Goal: Information Seeking & Learning: Check status

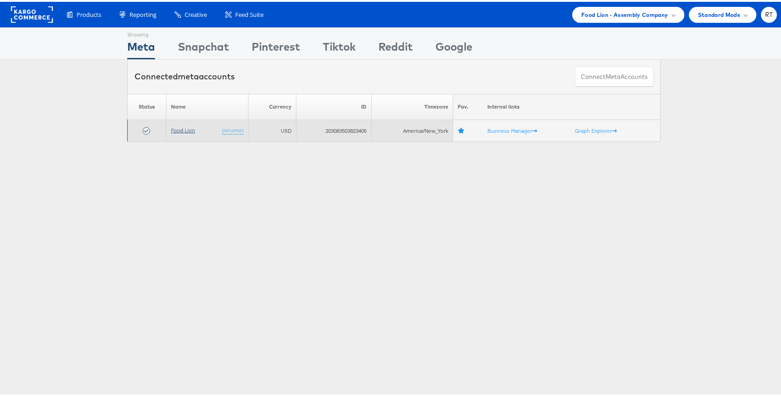
click at [182, 130] on link "Food Lion" at bounding box center [183, 128] width 24 height 7
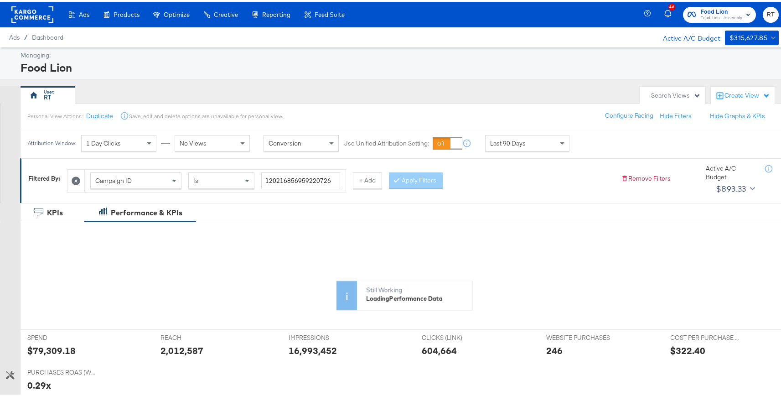
click at [373, 96] on div "RT" at bounding box center [328, 93] width 615 height 18
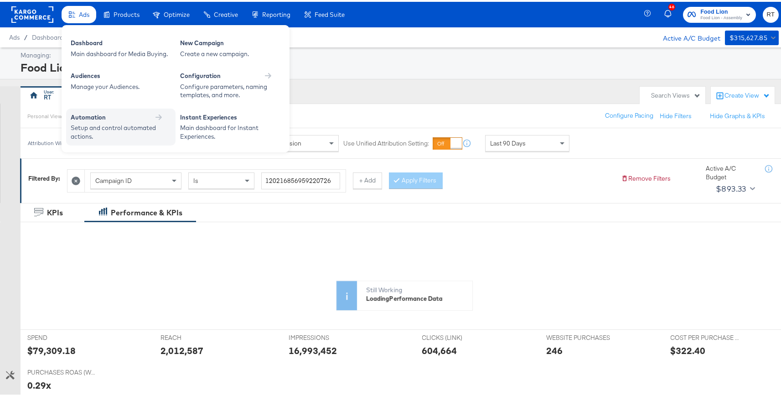
click at [117, 121] on div "Automation" at bounding box center [121, 116] width 100 height 11
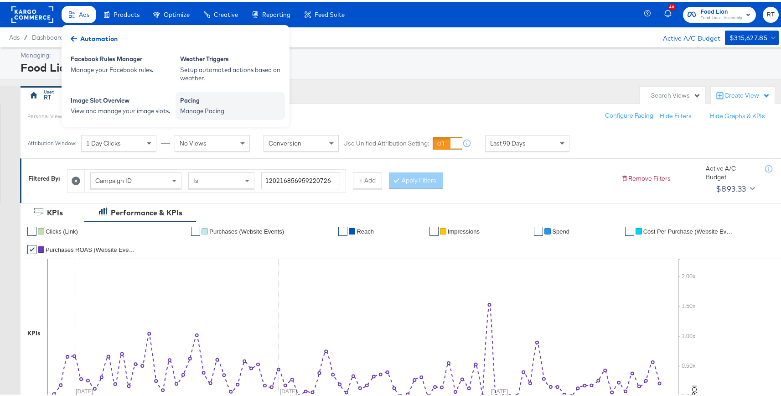
click at [212, 97] on div "Pacing" at bounding box center [230, 99] width 100 height 11
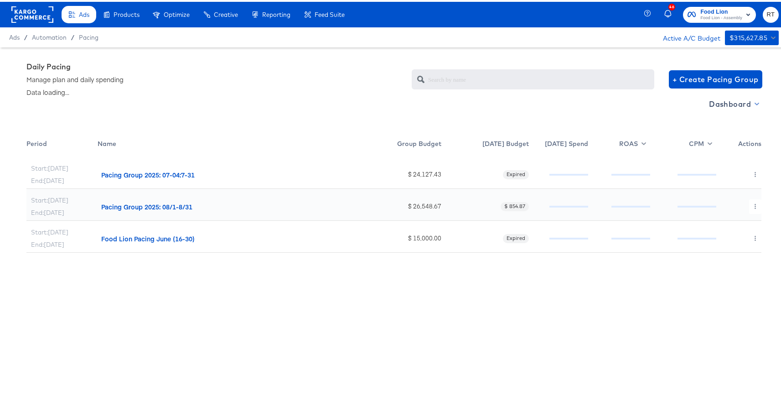
click at [728, 103] on span "Dashboard" at bounding box center [733, 102] width 49 height 13
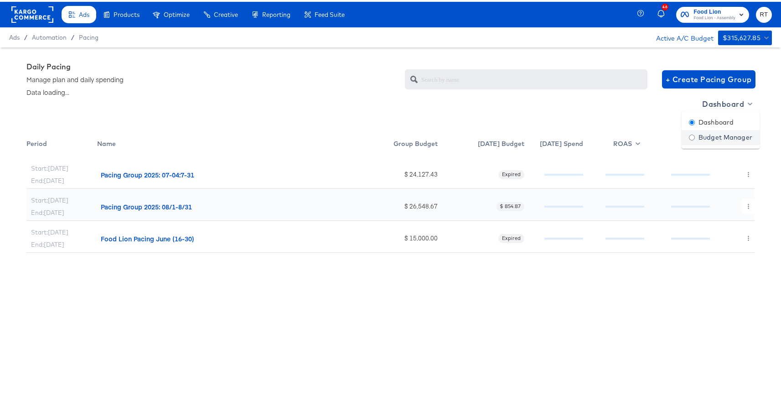
click at [729, 136] on div "Budget Manager" at bounding box center [720, 136] width 63 height 10
radio input "false"
radio input "true"
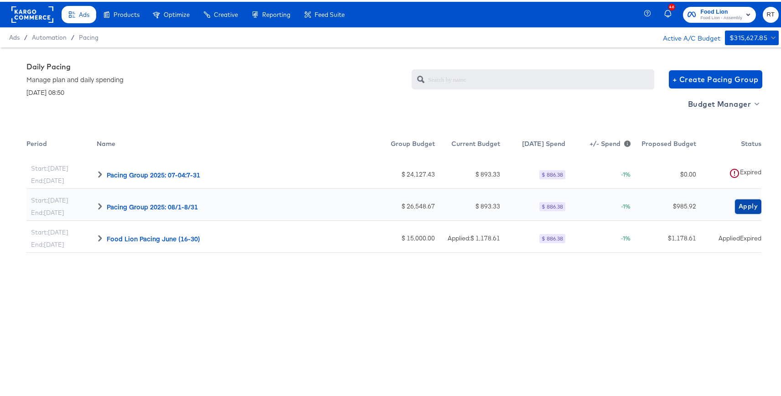
click at [740, 204] on span "Apply" at bounding box center [748, 204] width 19 height 11
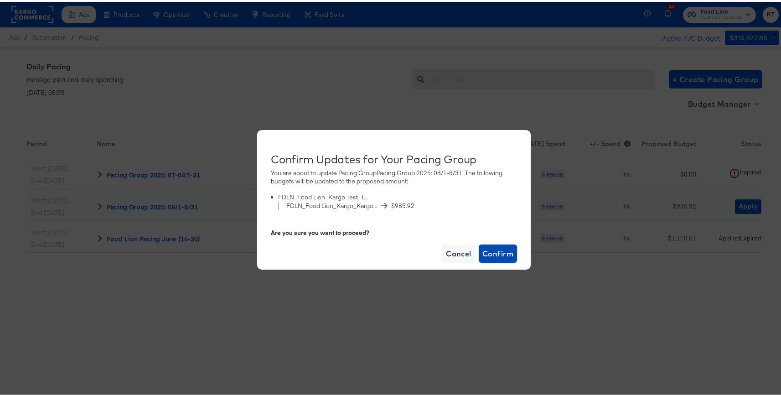
click at [504, 250] on span "Confirm" at bounding box center [497, 251] width 31 height 13
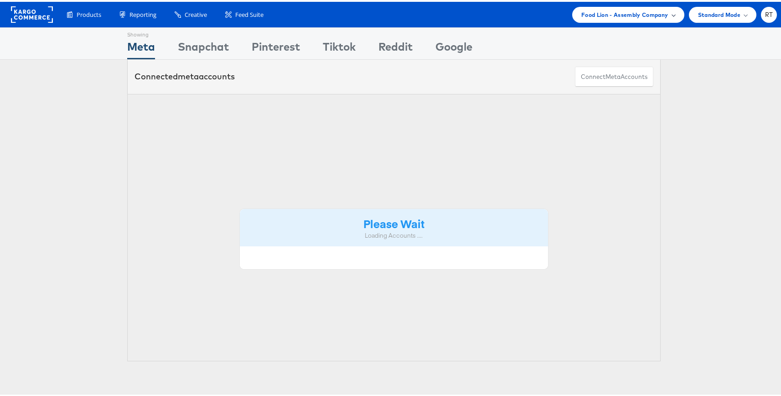
click at [636, 12] on span "Food Lion - Assembly Company" at bounding box center [624, 13] width 87 height 10
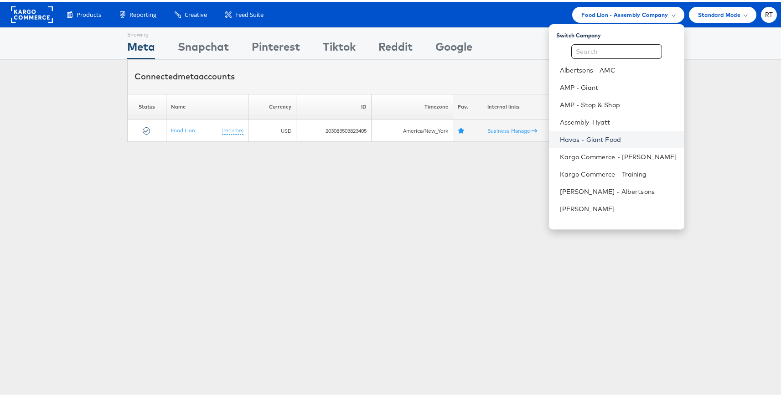
click at [609, 140] on link "Havas - Giant Food" at bounding box center [618, 137] width 117 height 9
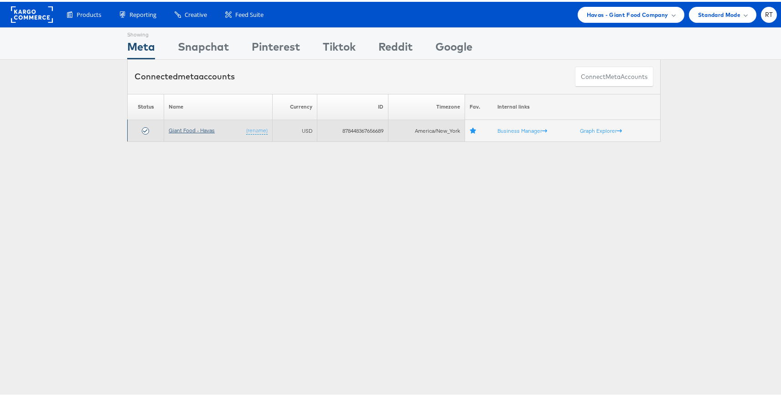
click at [192, 128] on link "Giant Food - Havas" at bounding box center [192, 128] width 46 height 7
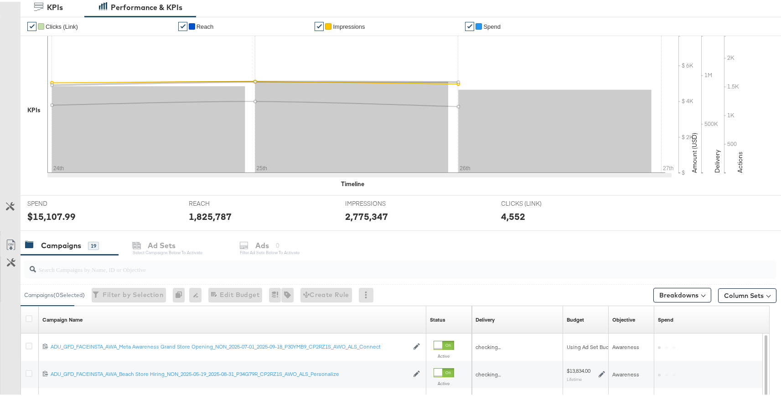
scroll to position [322, 0]
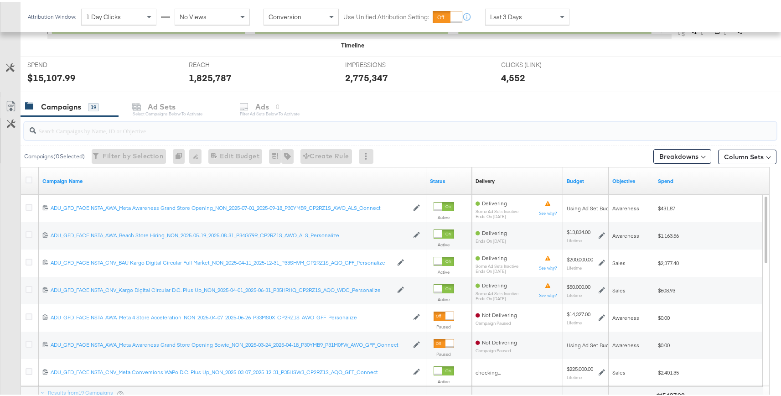
click at [124, 128] on input "search" at bounding box center [372, 125] width 672 height 18
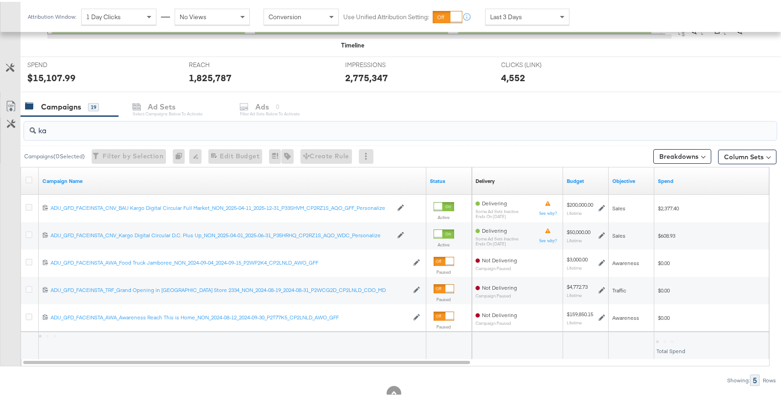
scroll to position [269, 0]
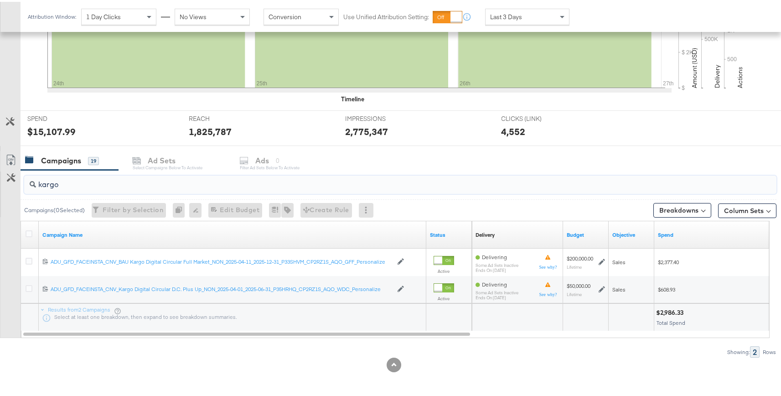
type input "kargo"
click at [428, 157] on div "Campaigns 19 Ad Sets Select Campaigns below to activate Ads 0 Filter Ad Sets be…" at bounding box center [404, 159] width 767 height 20
click at [27, 233] on icon at bounding box center [29, 231] width 7 height 7
click at [0, 0] on input "checkbox" at bounding box center [0, 0] width 0 height 0
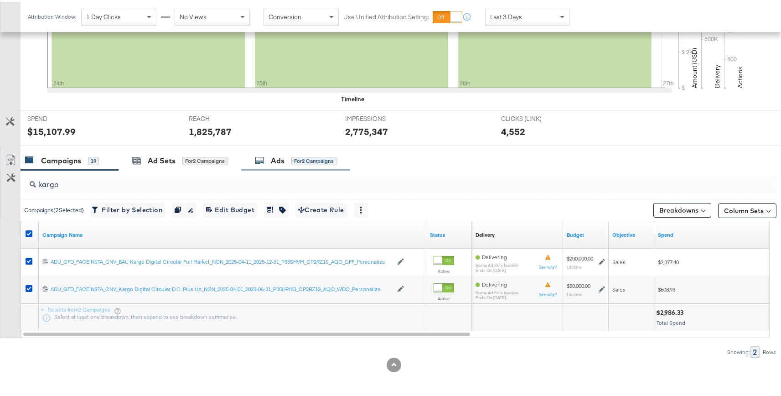
click at [276, 160] on div "Ads" at bounding box center [278, 159] width 14 height 10
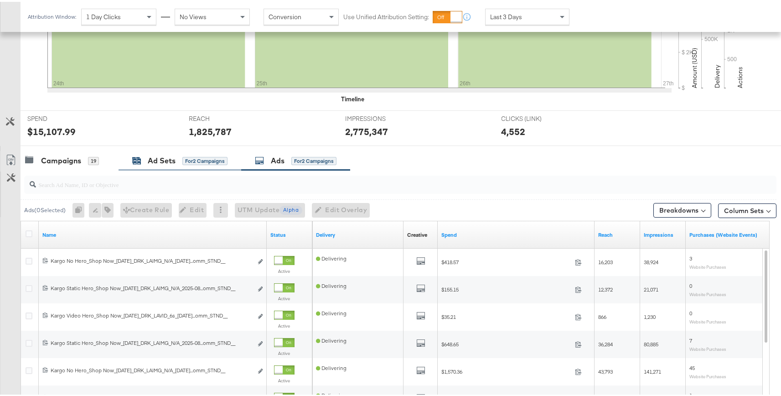
click at [157, 160] on div "Ad Sets" at bounding box center [162, 159] width 28 height 10
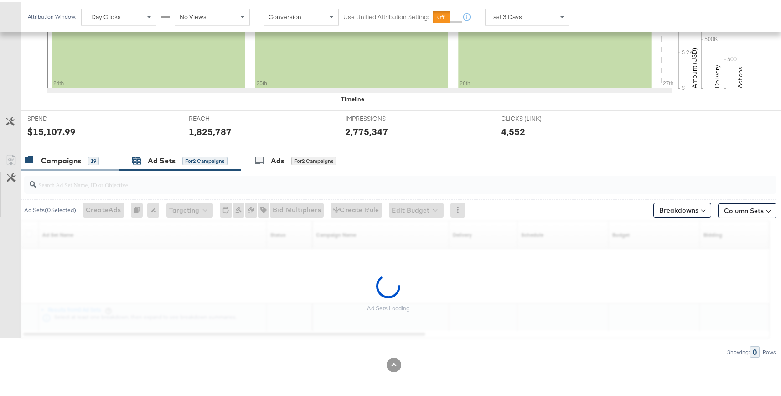
click at [74, 154] on div "Campaigns" at bounding box center [61, 159] width 40 height 10
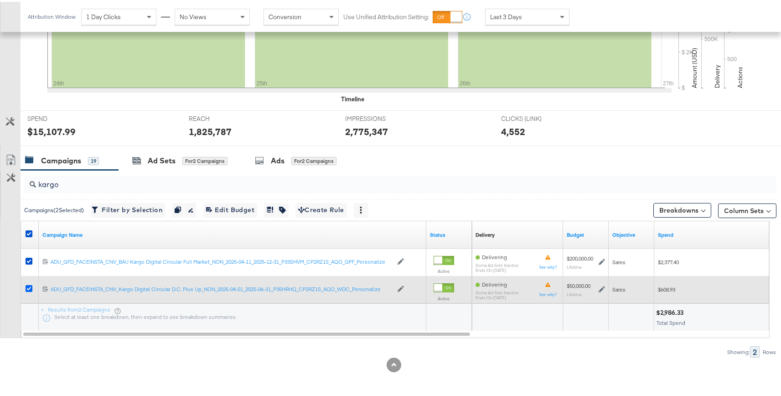
click at [30, 286] on icon at bounding box center [29, 286] width 7 height 7
click at [0, 0] on input "checkbox" at bounding box center [0, 0] width 0 height 0
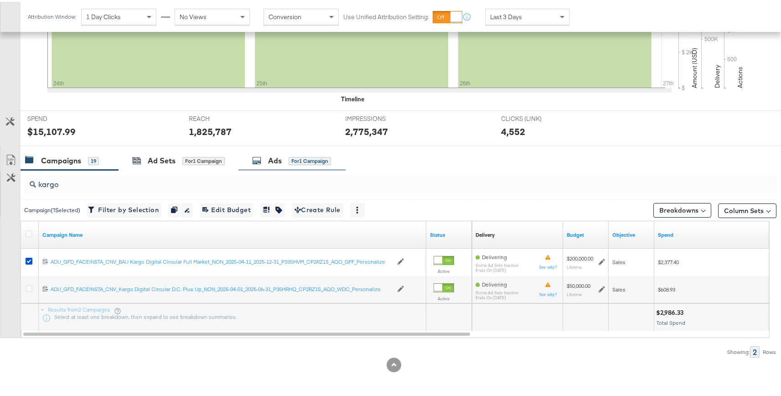
click at [303, 164] on div "Ads for 1 Campaign" at bounding box center [291, 159] width 79 height 10
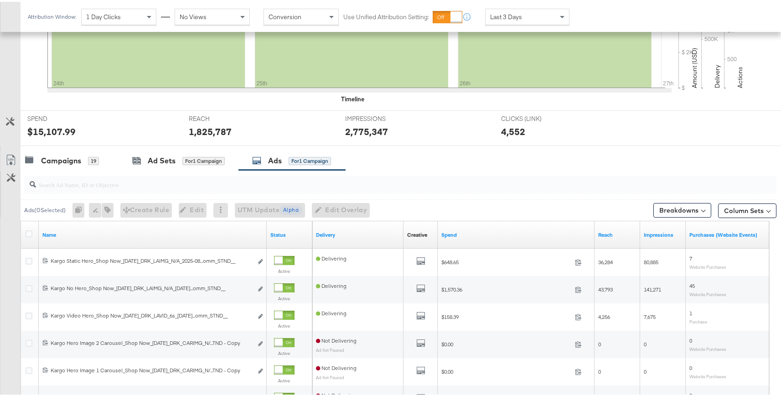
click at [502, 12] on span "Last 3 Days" at bounding box center [506, 15] width 32 height 8
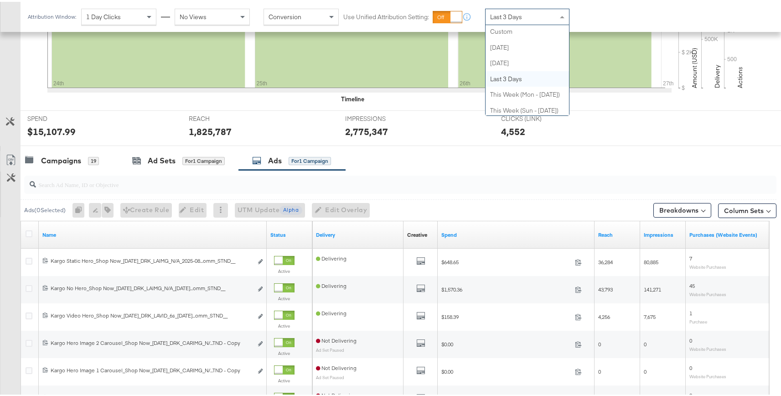
scroll to position [0, 0]
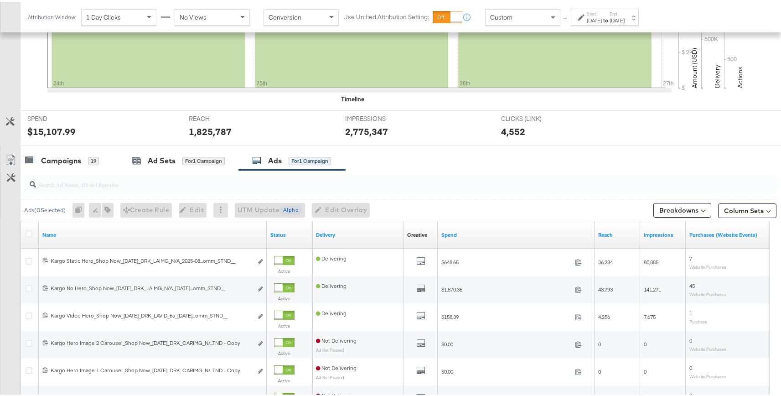
click at [600, 16] on div "Aug 27th 2025" at bounding box center [594, 18] width 15 height 7
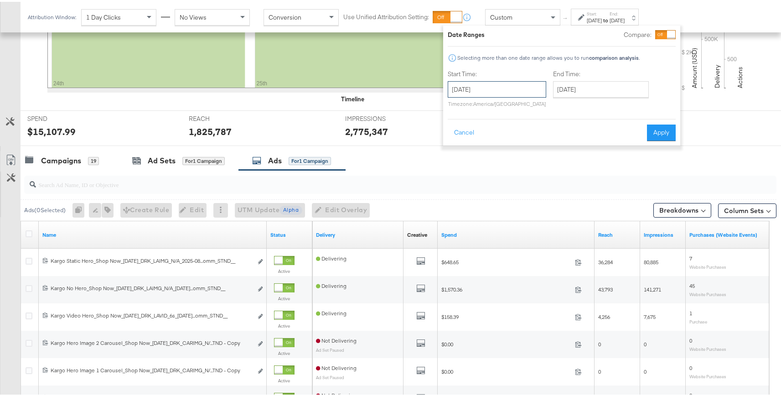
click at [468, 82] on input "August 27th 2025" at bounding box center [497, 87] width 98 height 16
click at [534, 168] on td "22" at bounding box center [536, 172] width 16 height 13
type input "August 22nd 2025"
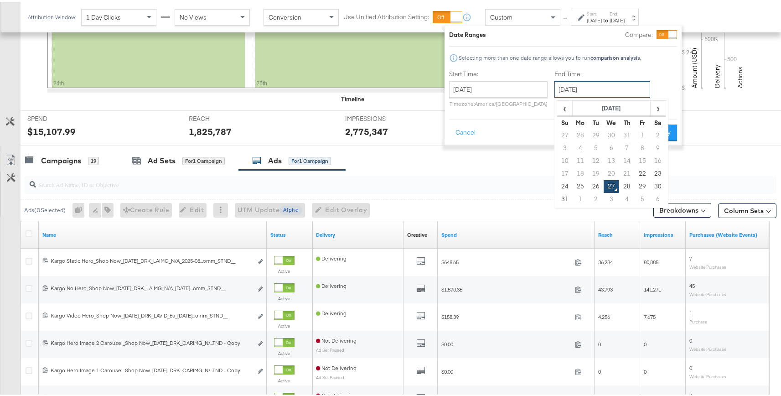
click at [609, 88] on input "August 27th 2025" at bounding box center [602, 87] width 96 height 16
click at [590, 181] on td "26" at bounding box center [596, 184] width 16 height 13
type input "August 26th 2025"
click at [666, 134] on button "Apply" at bounding box center [662, 131] width 29 height 16
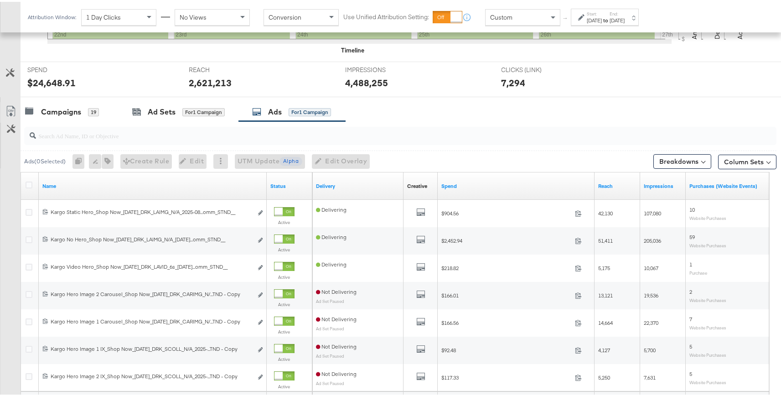
scroll to position [333, 0]
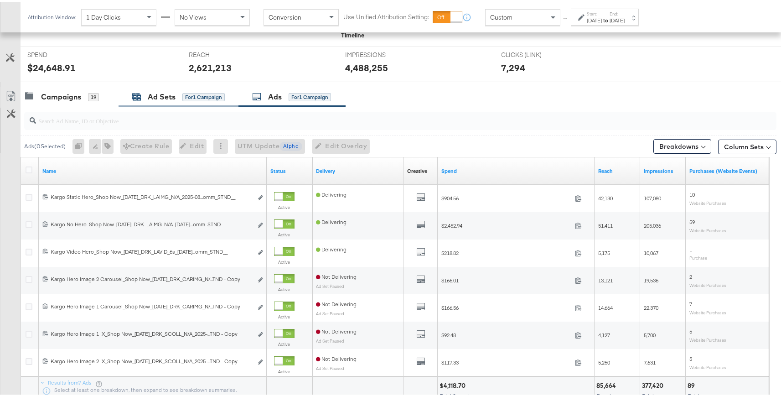
click at [192, 97] on div "for 1 Campaign" at bounding box center [203, 95] width 42 height 8
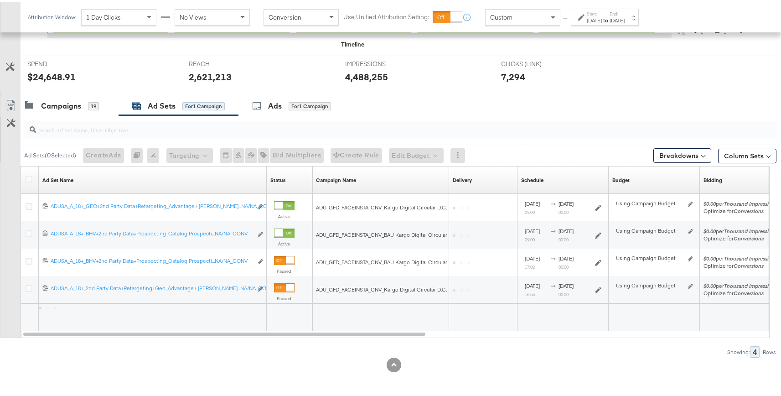
scroll to position [269, 0]
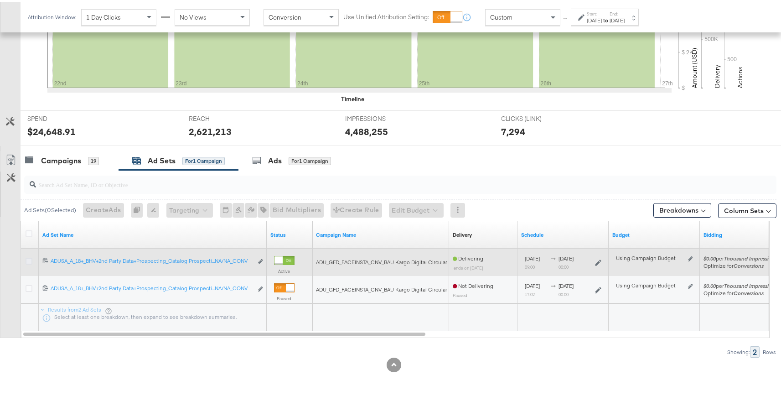
click at [30, 261] on icon at bounding box center [29, 259] width 7 height 7
click at [0, 0] on input "checkbox" at bounding box center [0, 0] width 0 height 0
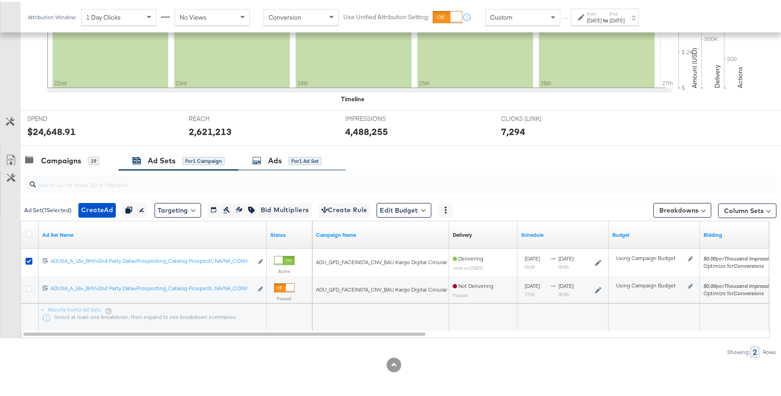
click at [305, 154] on div "Ads for 1 Ad Set" at bounding box center [286, 159] width 69 height 10
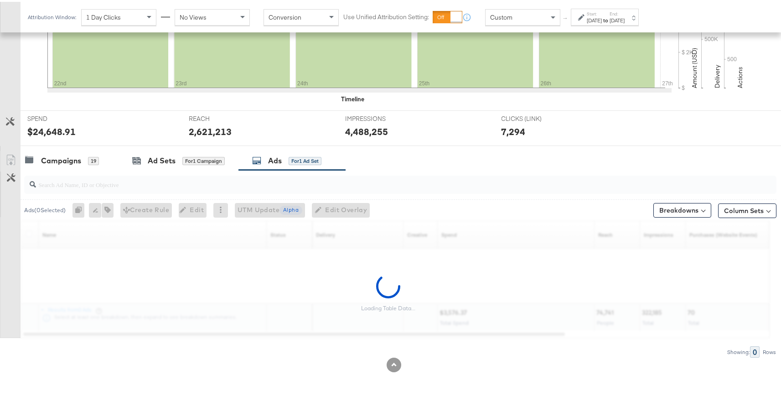
scroll to position [296, 0]
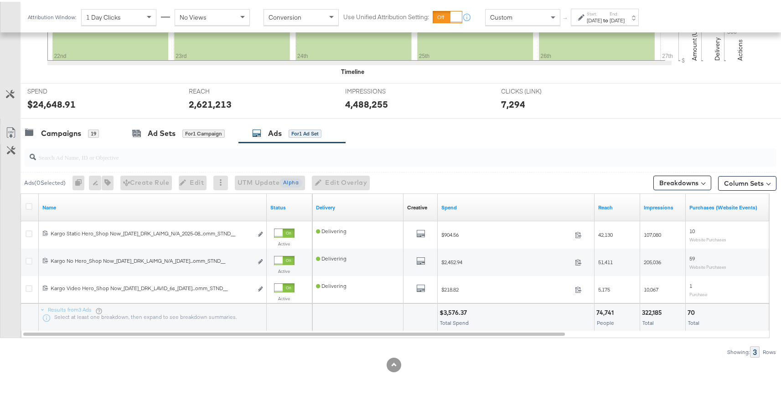
click at [144, 352] on div "Showing: 3 Rows" at bounding box center [388, 349] width 776 height 11
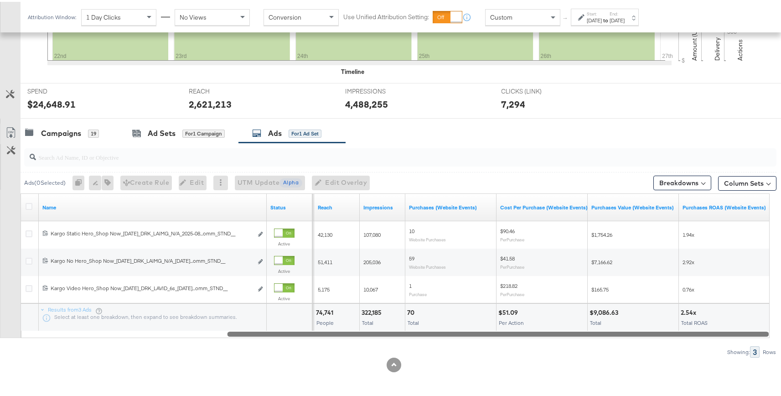
drag, startPoint x: 236, startPoint y: 331, endPoint x: 460, endPoint y: 324, distance: 224.0
click at [460, 324] on div "Name Status Spend Reach Impressions Purchases (Website Events) Cost Per Purchas…" at bounding box center [395, 263] width 749 height 145
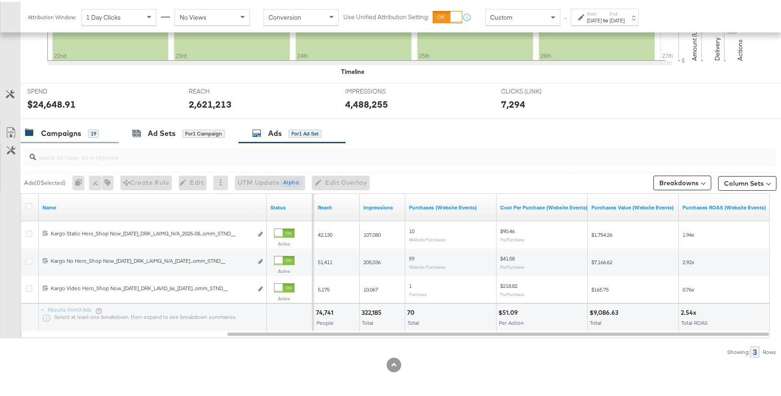
click at [69, 135] on div "Campaigns" at bounding box center [61, 131] width 40 height 10
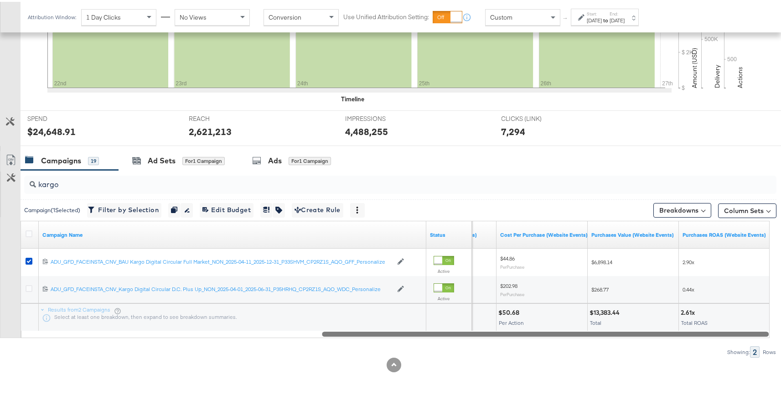
drag, startPoint x: 410, startPoint y: 331, endPoint x: 755, endPoint y: 301, distance: 346.4
click at [755, 301] on div "Campaign Name Status Purchases (Website Events) Cost Per Purchase (Website Even…" at bounding box center [395, 277] width 749 height 117
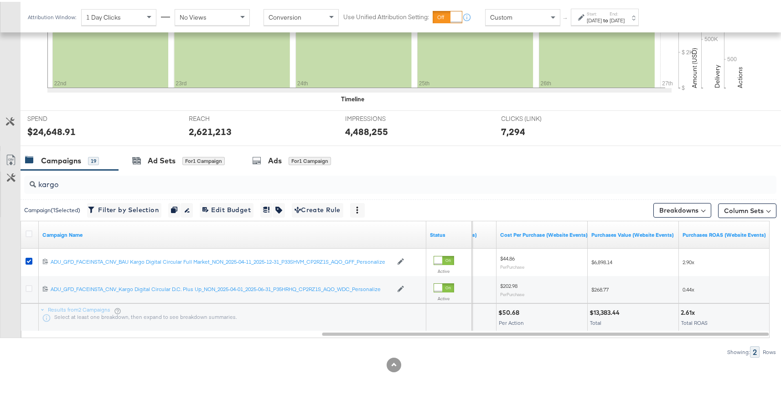
click at [602, 16] on div "Aug 22nd 2025" at bounding box center [594, 18] width 15 height 7
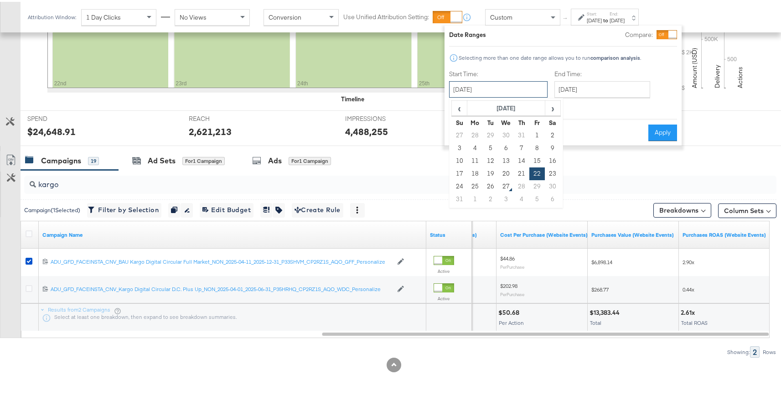
click at [491, 90] on input "August 22nd 2025" at bounding box center [498, 87] width 98 height 16
click at [536, 133] on td "1" at bounding box center [537, 133] width 16 height 13
type input "August 1st 2025"
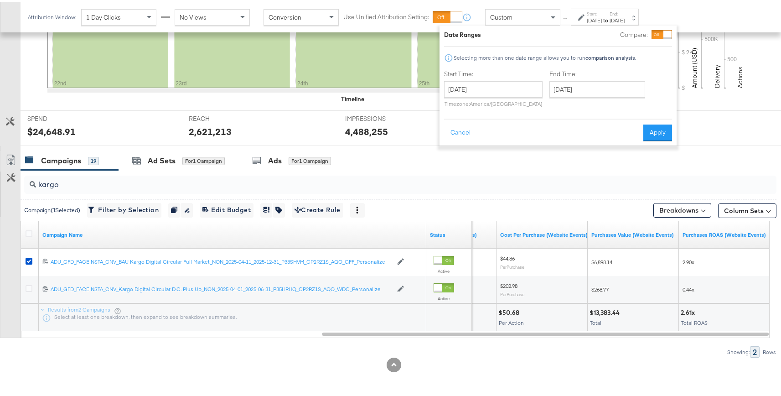
drag, startPoint x: 586, startPoint y: 67, endPoint x: 590, endPoint y: 78, distance: 12.0
click at [588, 68] on div "Date Ranges Compare: Selecting more than one date range allows you to run compa…" at bounding box center [558, 83] width 228 height 111
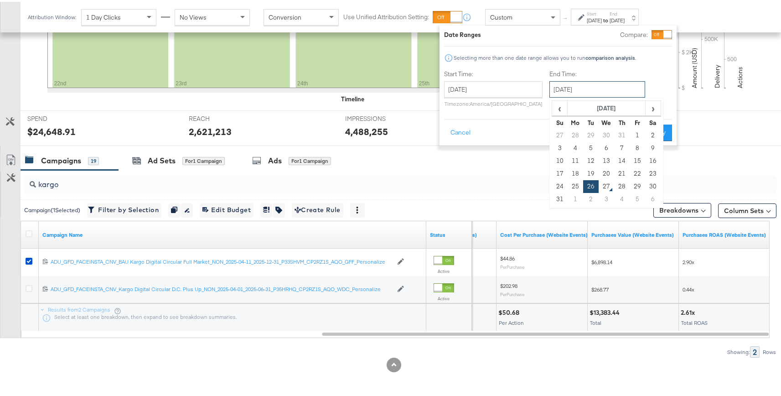
click at [586, 84] on input "August 26th 2025" at bounding box center [597, 87] width 96 height 16
click at [616, 174] on td "21" at bounding box center [622, 172] width 16 height 13
type input "August 21st 2025"
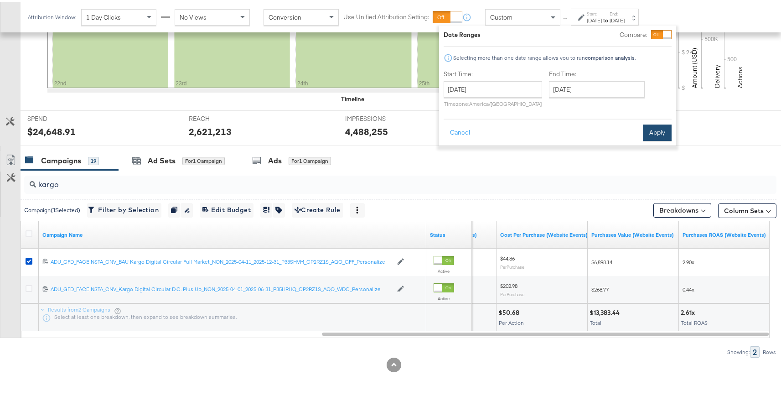
click at [656, 132] on button "Apply" at bounding box center [657, 131] width 29 height 16
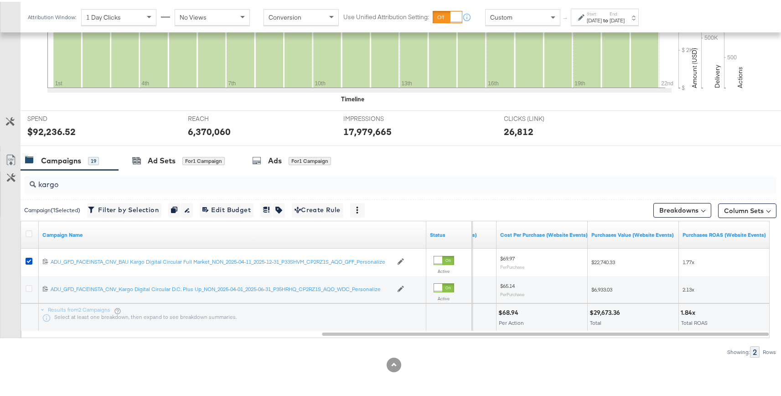
click at [675, 343] on div "kargo Campaign ( 1 Selected) Filter by Selection Filter 1 campaign Duplicate 1 …" at bounding box center [388, 261] width 776 height 187
click at [489, 170] on input "kargo" at bounding box center [372, 179] width 672 height 18
click at [485, 354] on div "Showing: 2 Rows" at bounding box center [388, 349] width 776 height 11
click at [625, 13] on div "Start: Aug 1st 2025 to End: Aug 21st 2025" at bounding box center [606, 15] width 38 height 13
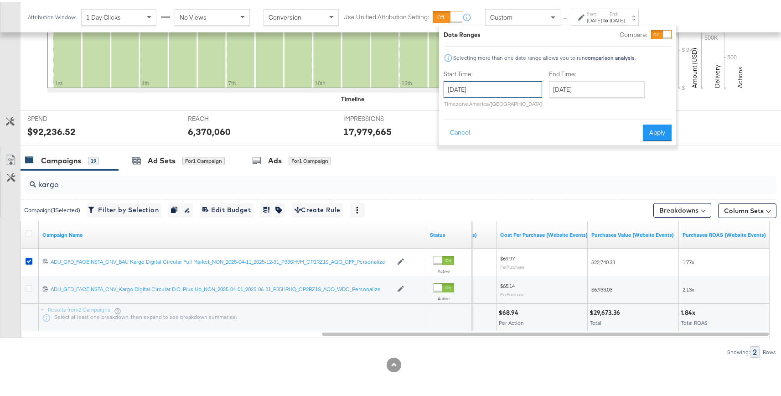
click at [506, 90] on input "August 1st 2025" at bounding box center [493, 87] width 98 height 16
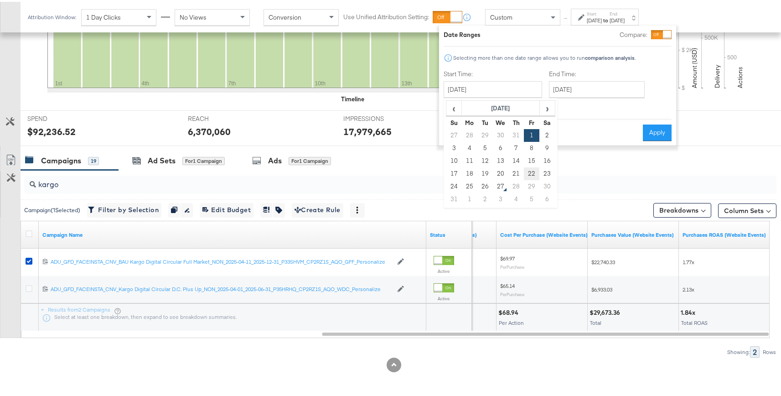
click at [531, 174] on td "22" at bounding box center [532, 172] width 16 height 13
type input "August 22nd 2025"
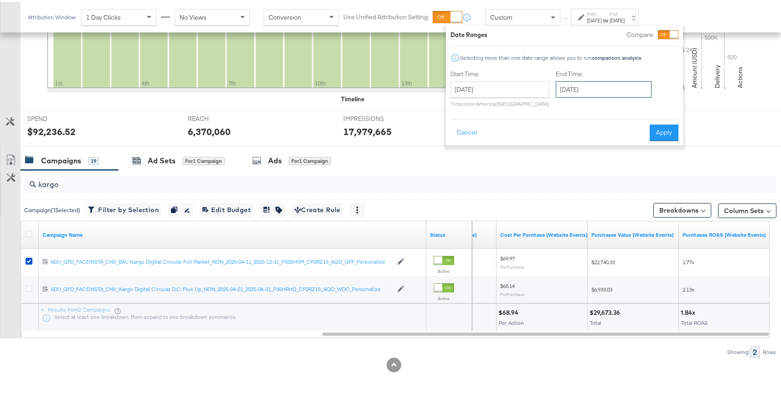
click at [608, 89] on input "August 22nd 2025" at bounding box center [604, 87] width 96 height 16
drag, startPoint x: 598, startPoint y: 186, endPoint x: 657, endPoint y: 169, distance: 61.8
click at [598, 186] on td "26" at bounding box center [598, 184] width 16 height 13
type input "August 26th 2025"
click at [666, 130] on button "Apply" at bounding box center [662, 131] width 29 height 16
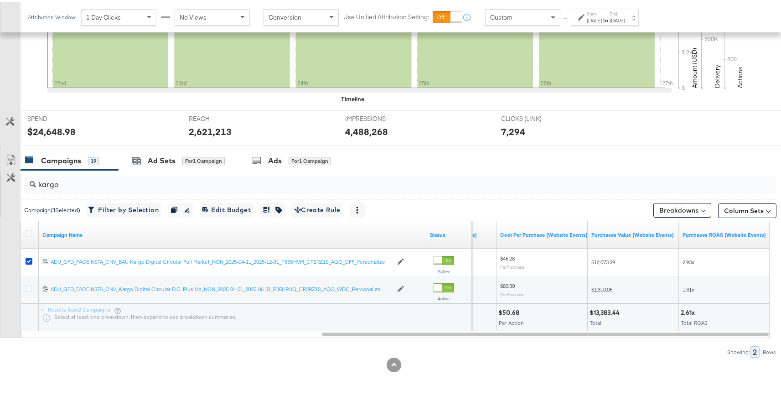
click at [646, 363] on div at bounding box center [394, 363] width 788 height 15
click at [625, 18] on div "Aug 26th 2025" at bounding box center [617, 18] width 15 height 7
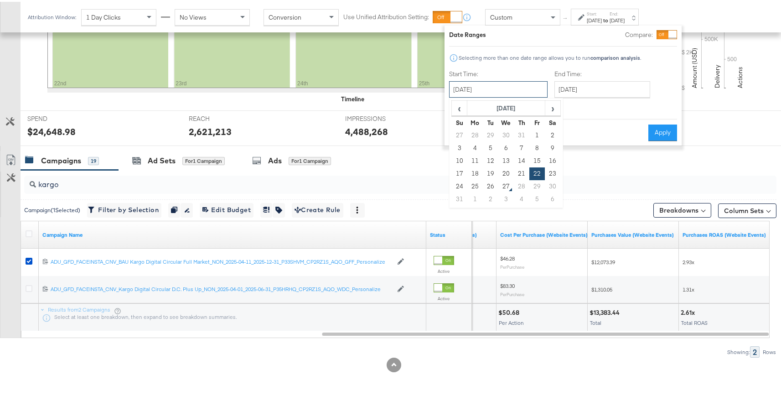
click at [469, 90] on input "August 22nd 2025" at bounding box center [498, 87] width 98 height 16
drag, startPoint x: 604, startPoint y: 117, endPoint x: 674, endPoint y: 26, distance: 114.6
click at [620, 99] on div "Date Ranges Compare: Selecting more than one date range allows you to run compa…" at bounding box center [563, 83] width 228 height 111
drag, startPoint x: 670, startPoint y: 34, endPoint x: 747, endPoint y: 23, distance: 77.4
click at [670, 34] on div at bounding box center [672, 33] width 8 height 8
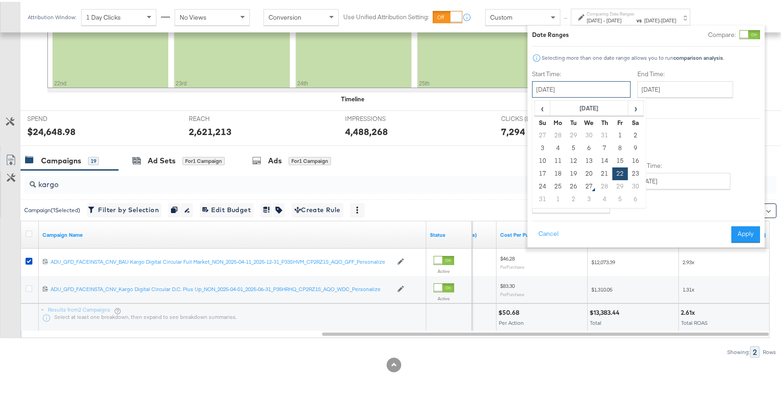
click at [610, 90] on input "August 22nd 2025" at bounding box center [581, 87] width 98 height 16
click at [619, 154] on td "15" at bounding box center [620, 159] width 16 height 13
type input "August 15th 2025"
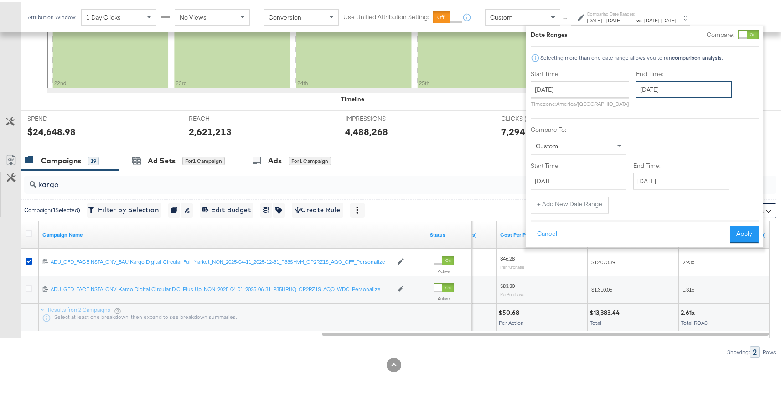
click at [660, 88] on input "August 26th 2025" at bounding box center [684, 87] width 96 height 16
click at [701, 173] on td "21" at bounding box center [709, 172] width 16 height 13
type input "August 21st 2025"
click at [750, 233] on button "Apply" at bounding box center [743, 232] width 29 height 16
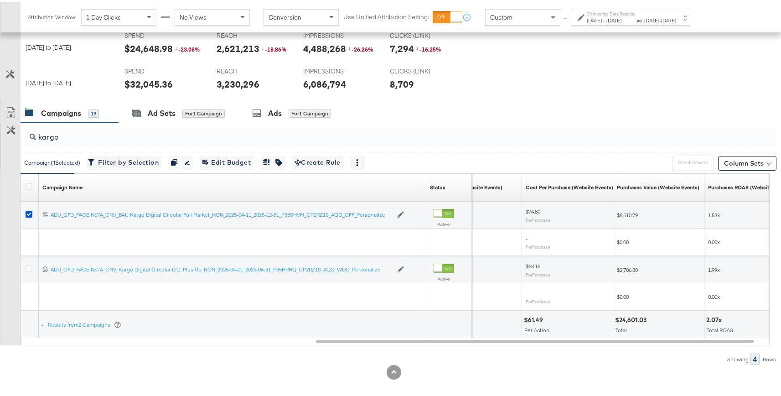
scroll to position [359, 0]
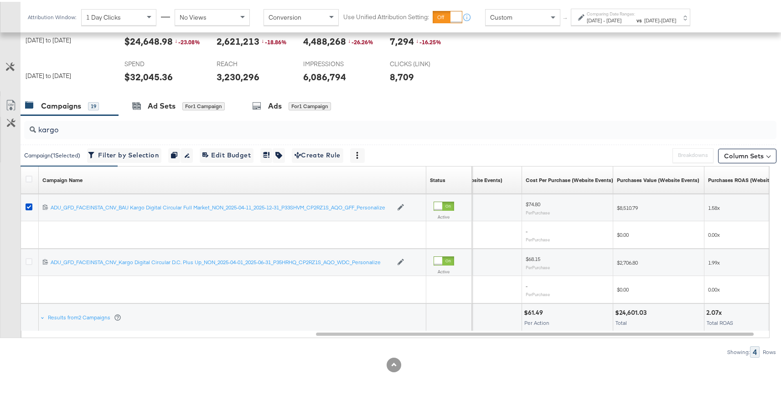
click at [614, 353] on div "Showing: 4 Rows" at bounding box center [388, 349] width 776 height 11
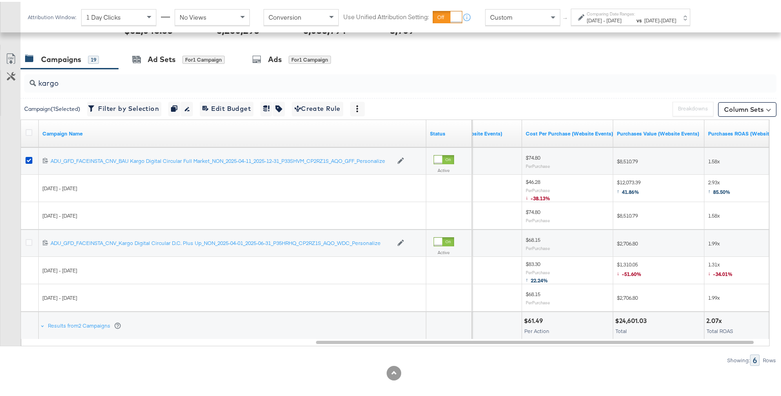
scroll to position [408, 0]
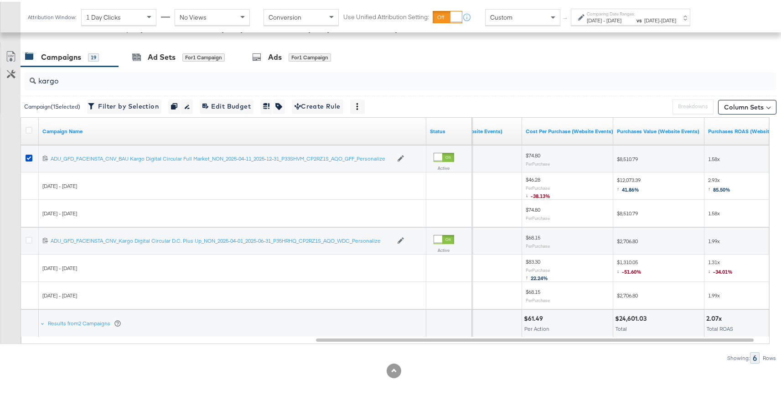
click at [665, 351] on div "Showing: 6 Rows" at bounding box center [388, 355] width 776 height 11
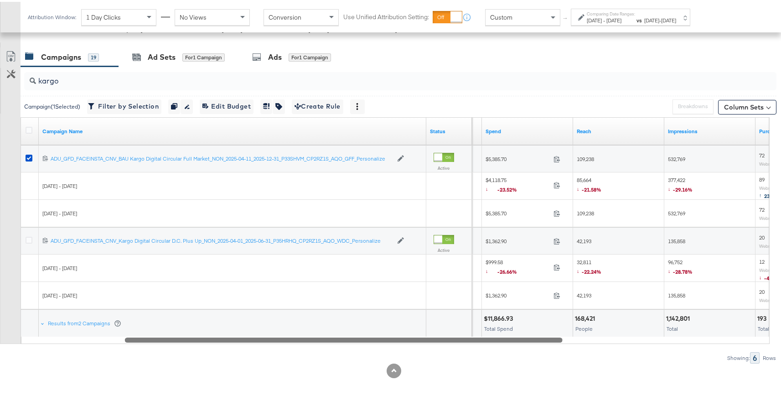
drag, startPoint x: 670, startPoint y: 338, endPoint x: 422, endPoint y: 334, distance: 248.5
click at [422, 334] on div "Campaign Name Status Objective Spend Reach Impressions Purchases (Website Event…" at bounding box center [395, 228] width 749 height 227
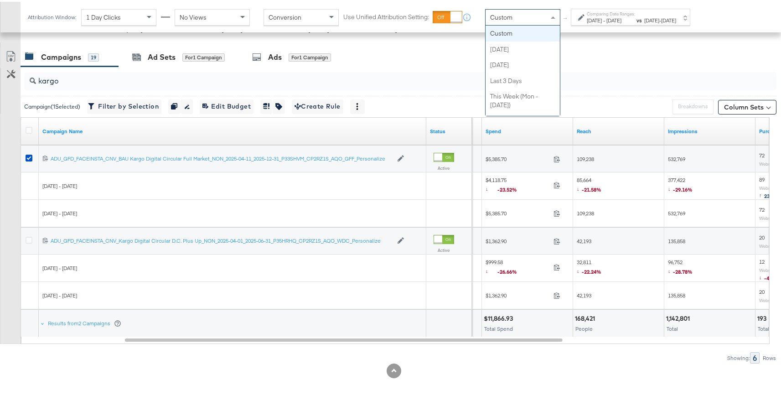
click at [524, 12] on div "Custom" at bounding box center [523, 16] width 74 height 16
click at [602, 14] on label "Comparing Date Ranges:" at bounding box center [611, 12] width 48 height 6
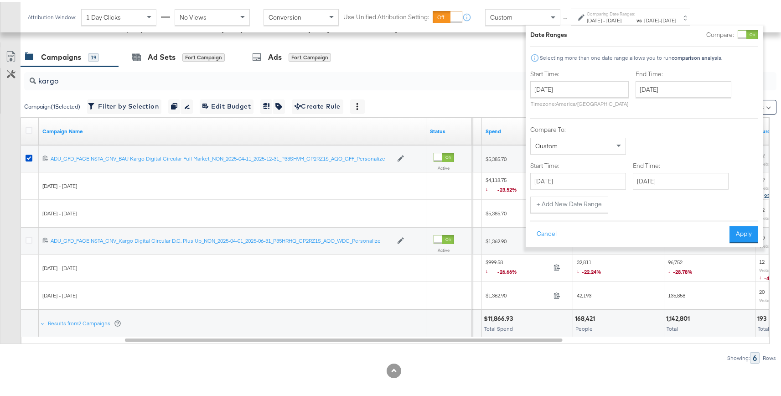
click at [746, 33] on div at bounding box center [742, 33] width 8 height 8
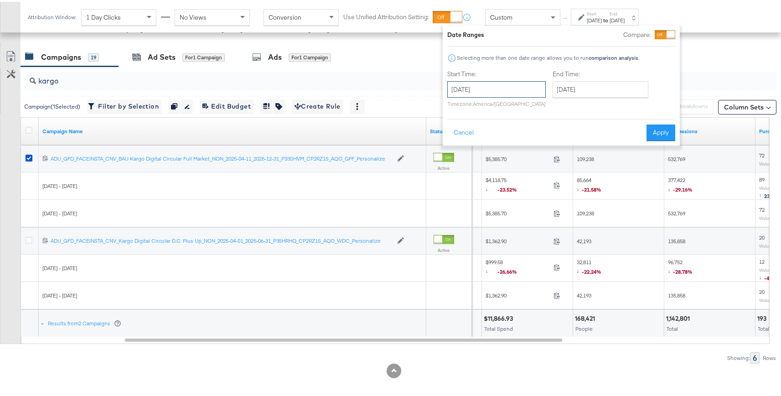
click at [515, 88] on input "August 15th 2025" at bounding box center [496, 87] width 98 height 16
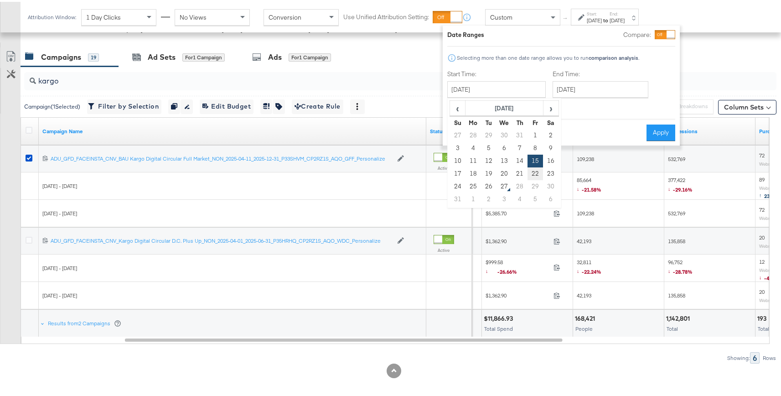
click at [536, 172] on td "22" at bounding box center [536, 172] width 16 height 13
type input "August 22nd 2025"
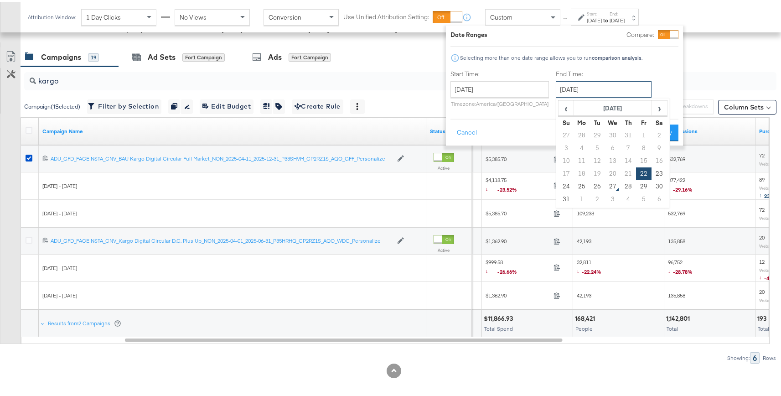
click at [581, 90] on input "August 22nd 2025" at bounding box center [604, 87] width 96 height 16
click at [591, 181] on td "26" at bounding box center [598, 184] width 16 height 13
type input "August 26th 2025"
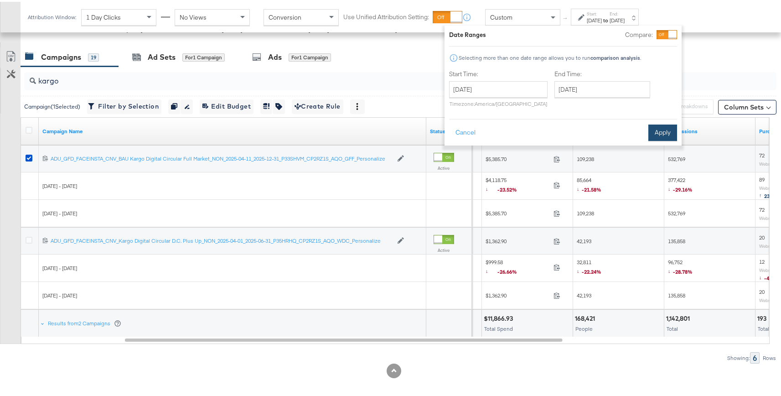
click at [657, 126] on button "Apply" at bounding box center [662, 131] width 29 height 16
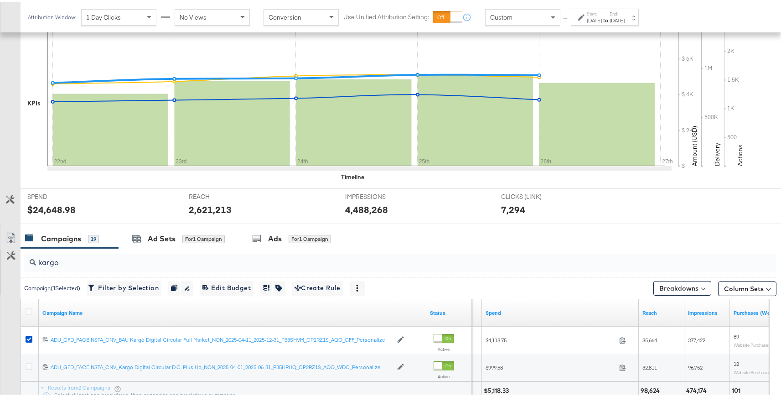
scroll to position [269, 0]
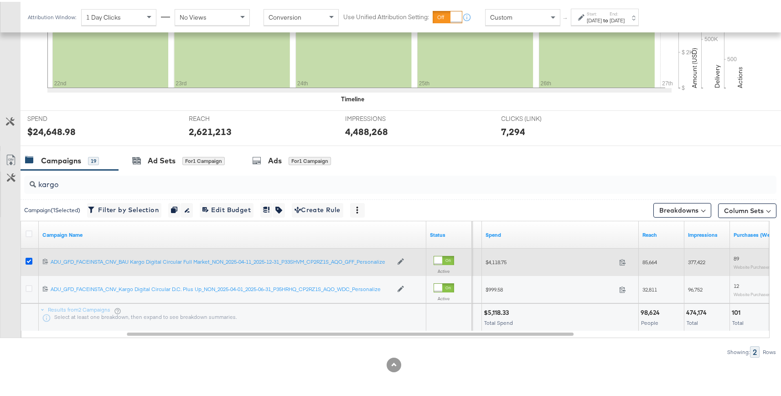
click at [30, 259] on icon at bounding box center [29, 259] width 7 height 7
click at [0, 0] on input "checkbox" at bounding box center [0, 0] width 0 height 0
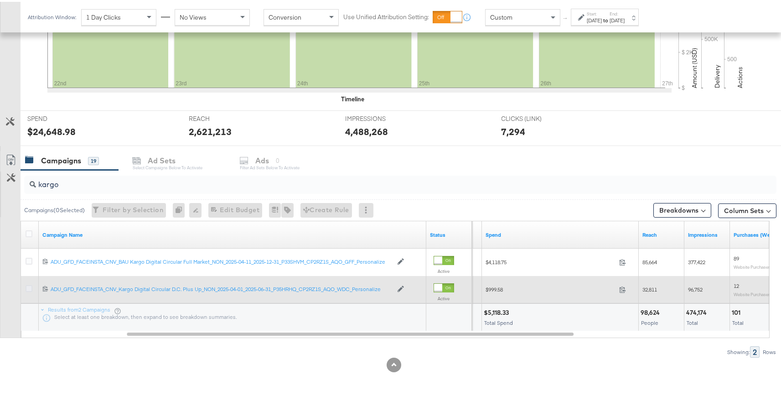
click at [27, 288] on icon at bounding box center [29, 286] width 7 height 7
click at [0, 0] on input "checkbox" at bounding box center [0, 0] width 0 height 0
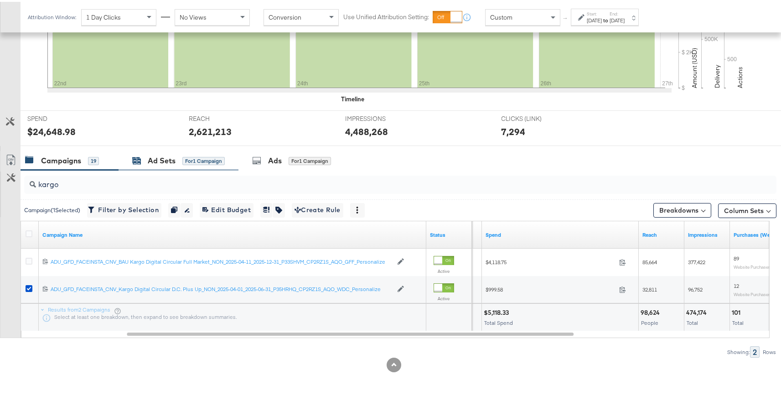
click at [198, 156] on div "for 1 Campaign" at bounding box center [203, 159] width 42 height 8
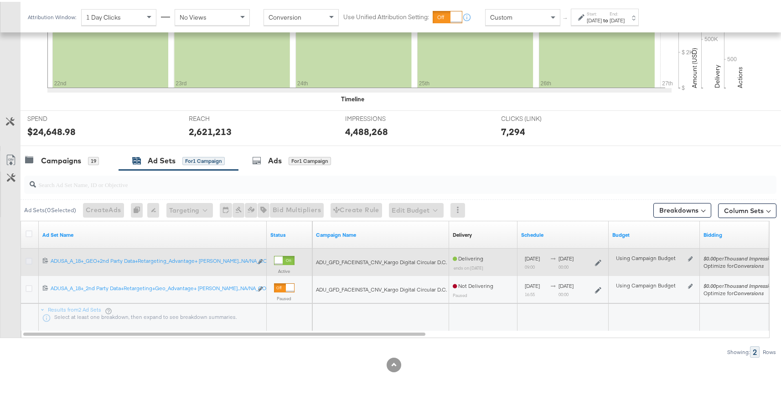
click at [30, 259] on icon at bounding box center [29, 259] width 7 height 7
click at [0, 0] on input "checkbox" at bounding box center [0, 0] width 0 height 0
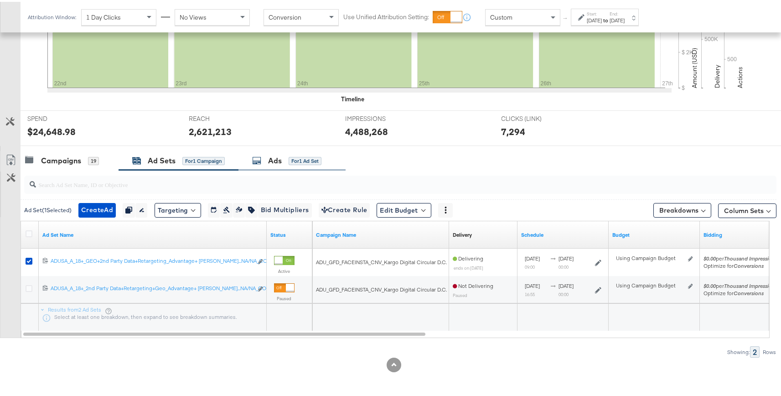
click at [267, 164] on div "Ads for 1 Ad Set" at bounding box center [291, 159] width 107 height 20
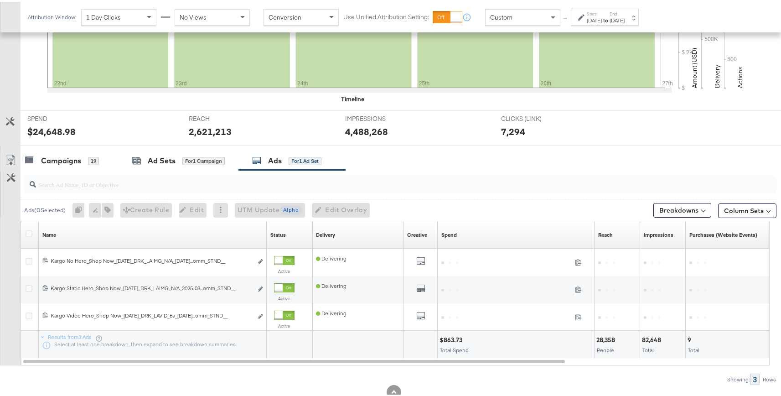
scroll to position [296, 0]
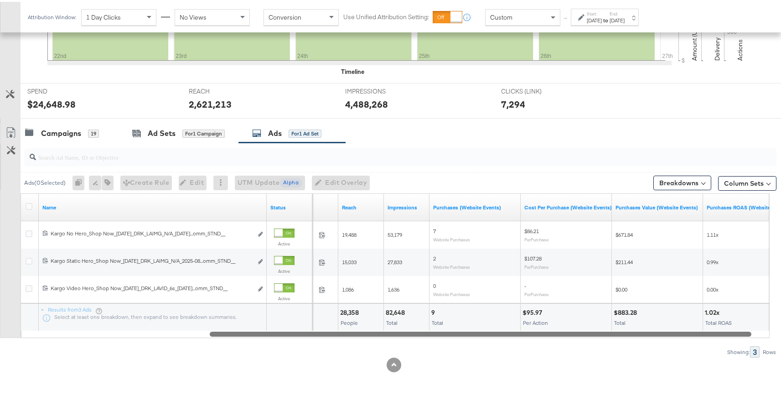
drag, startPoint x: 551, startPoint y: 328, endPoint x: 717, endPoint y: 323, distance: 166.5
click at [717, 323] on div "Name Status Spend Reach Impressions Purchases (Website Events) Cost Per Purchas…" at bounding box center [395, 263] width 749 height 145
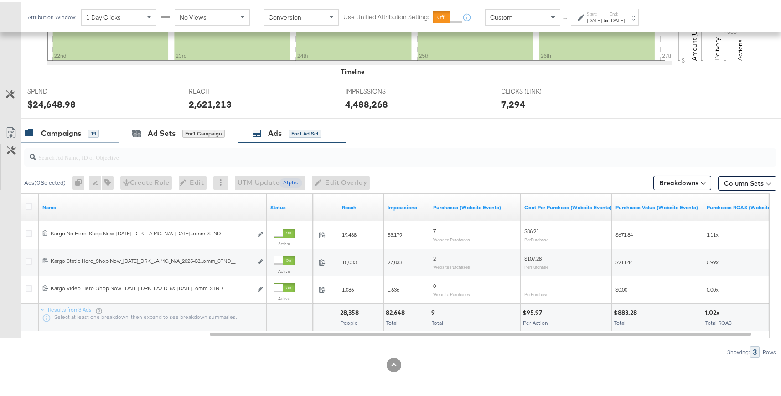
click at [57, 137] on div "Campaigns 19" at bounding box center [70, 132] width 98 height 20
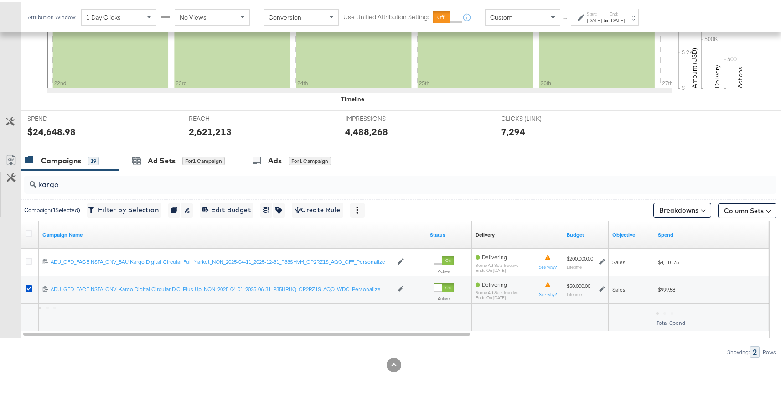
scroll to position [269, 0]
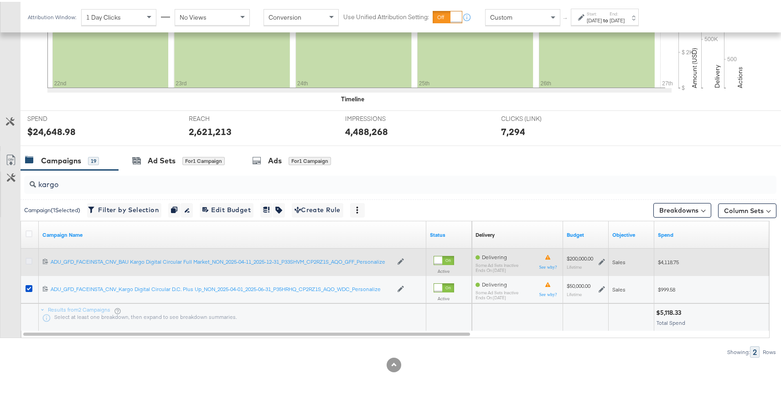
click at [28, 259] on icon at bounding box center [29, 259] width 7 height 7
click at [0, 0] on input "checkbox" at bounding box center [0, 0] width 0 height 0
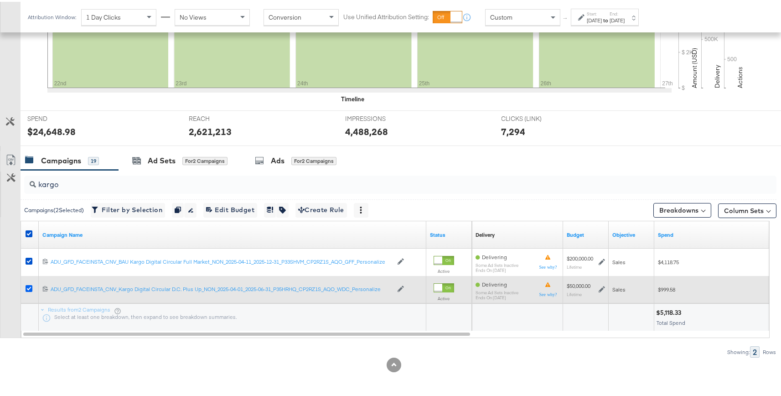
click at [31, 287] on icon at bounding box center [29, 286] width 7 height 7
click at [0, 0] on input "checkbox" at bounding box center [0, 0] width 0 height 0
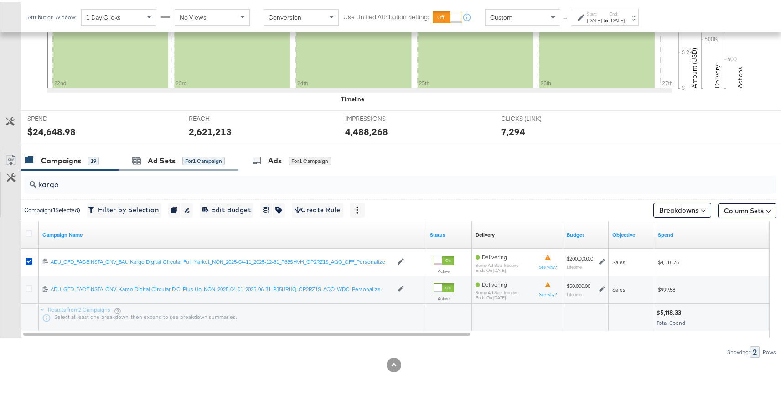
click at [211, 167] on div "Ad Sets for 1 Campaign" at bounding box center [179, 159] width 120 height 20
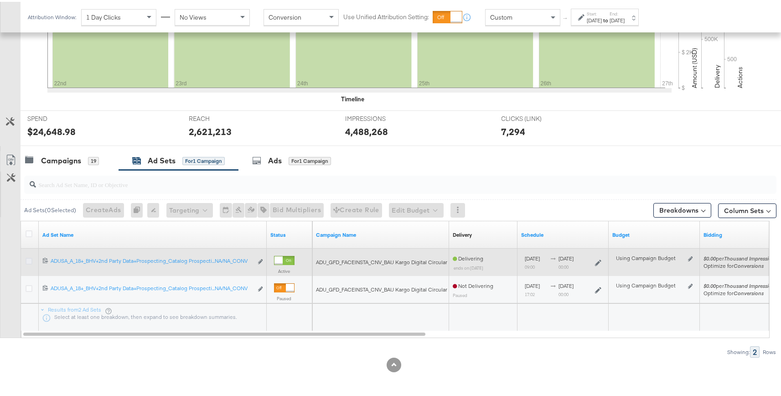
click at [29, 261] on icon at bounding box center [29, 259] width 7 height 7
click at [0, 0] on input "checkbox" at bounding box center [0, 0] width 0 height 0
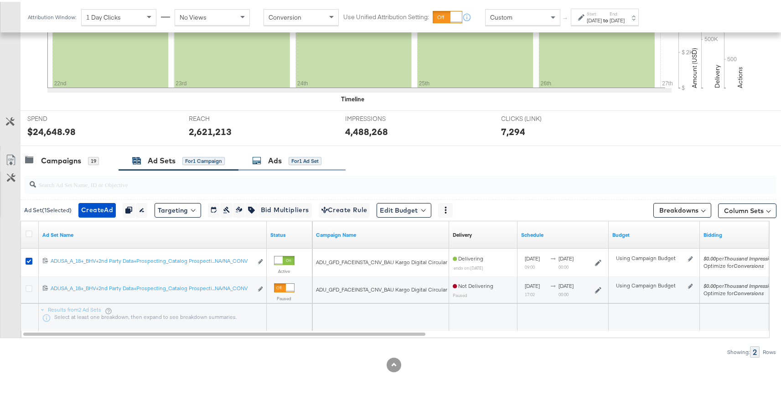
click at [288, 166] on div "Ads for 1 Ad Set" at bounding box center [291, 159] width 107 height 20
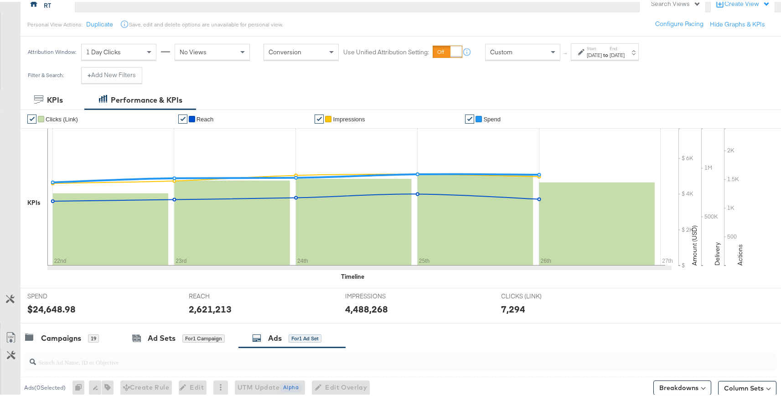
scroll to position [0, 0]
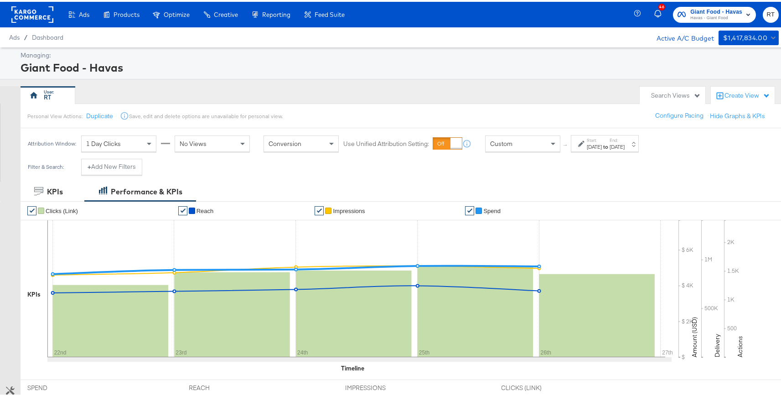
click at [477, 97] on div "RT" at bounding box center [328, 93] width 615 height 18
click at [124, 87] on div "RT" at bounding box center [328, 93] width 615 height 18
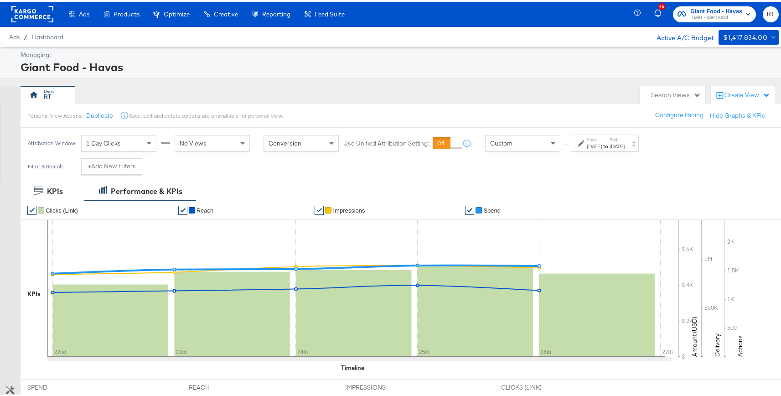
scroll to position [286, 0]
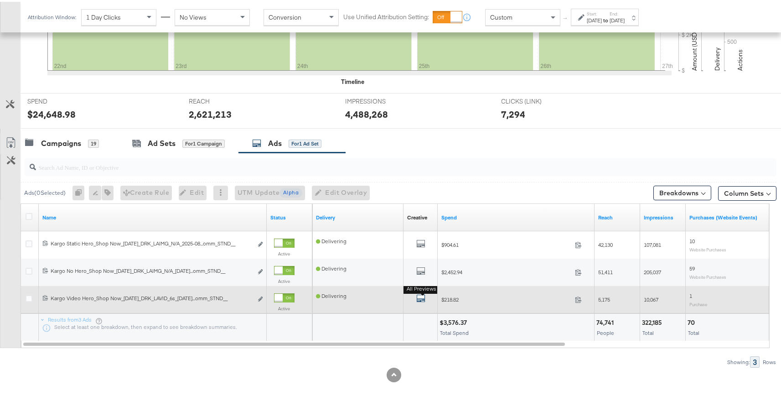
click at [419, 298] on icon "default" at bounding box center [420, 296] width 9 height 9
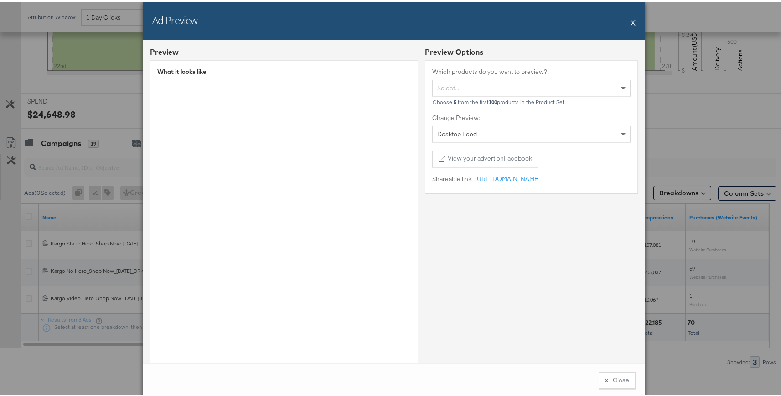
click at [631, 23] on button "X" at bounding box center [633, 20] width 5 height 18
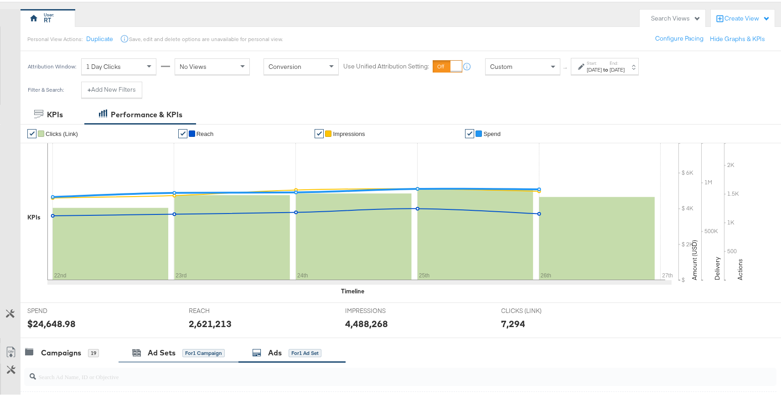
scroll to position [0, 0]
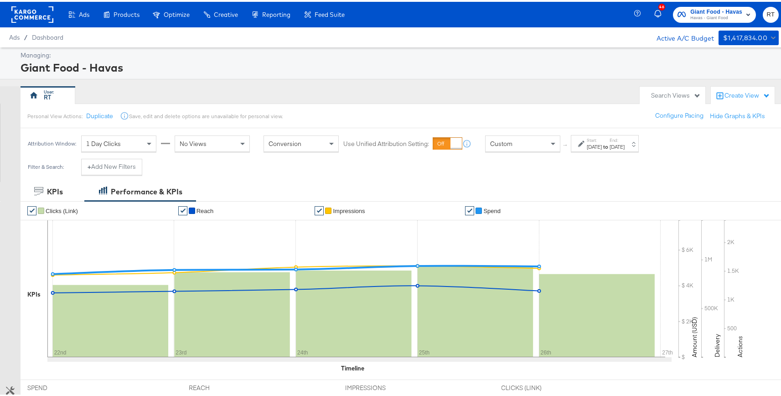
click at [32, 26] on div "Ads / Dashboard Active A/C Budget $1,417,834.00" at bounding box center [394, 36] width 788 height 20
click at [32, 19] on rect at bounding box center [32, 13] width 42 height 16
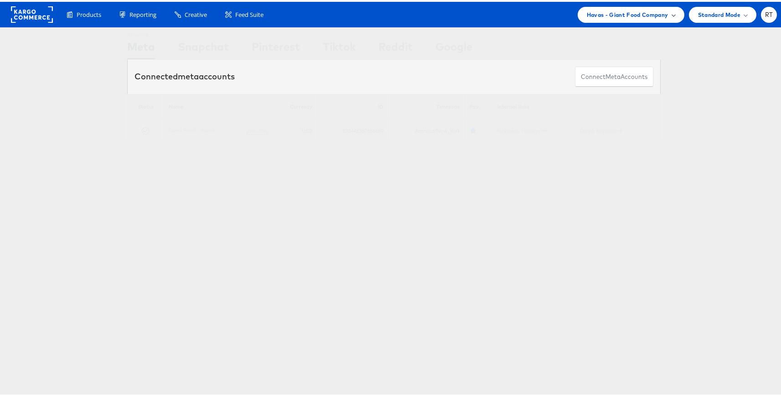
click at [596, 6] on div "Havas - Giant Food Company" at bounding box center [631, 13] width 107 height 16
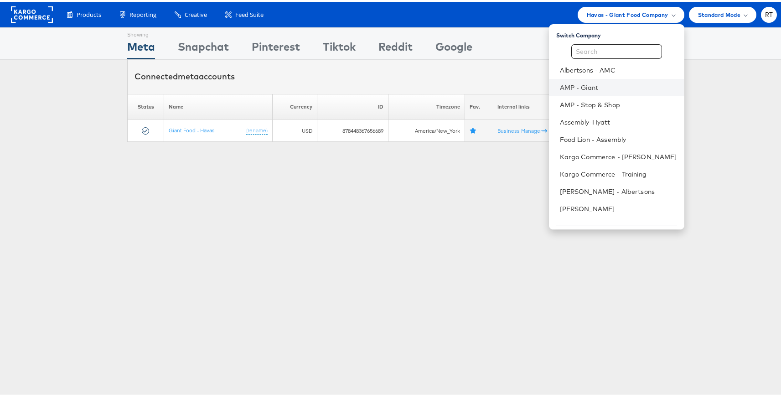
click at [597, 91] on li "AMP - Giant" at bounding box center [616, 85] width 135 height 17
click at [590, 85] on link "AMP - Giant" at bounding box center [618, 85] width 117 height 9
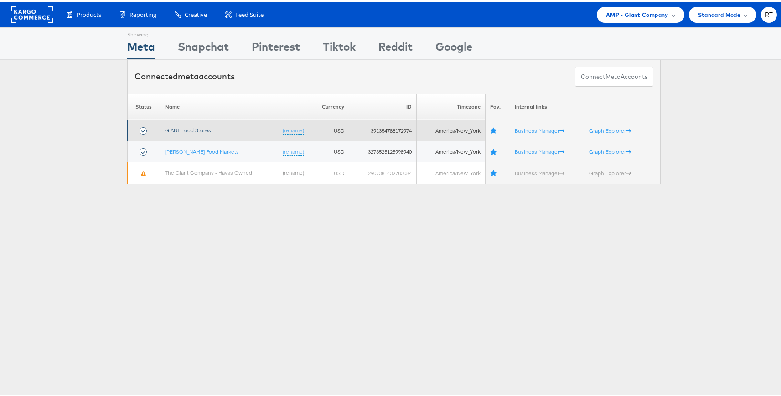
click at [196, 130] on link "GIANT Food Stores" at bounding box center [188, 128] width 46 height 7
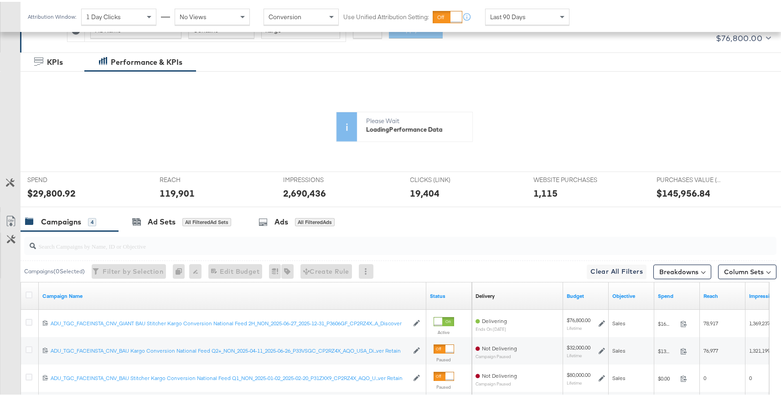
scroll to position [119, 0]
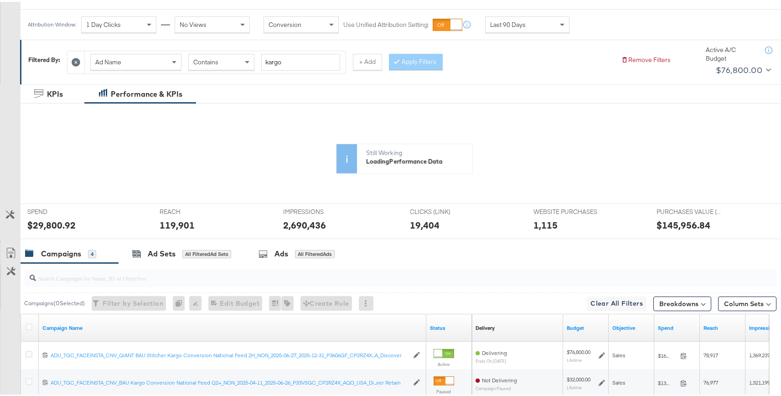
click at [509, 27] on div "Last 90 Days" at bounding box center [527, 23] width 83 height 16
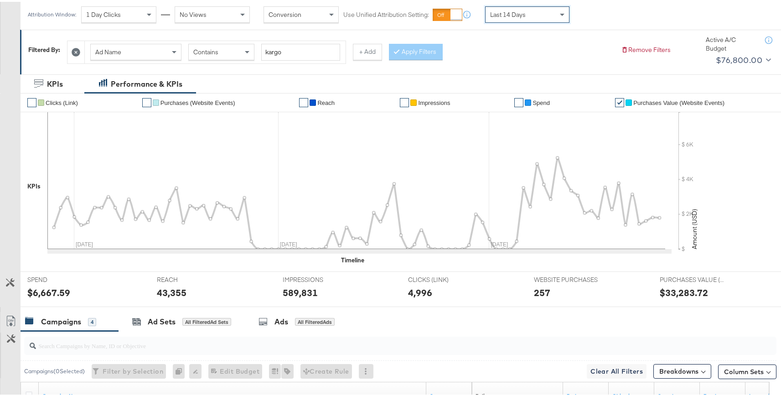
scroll to position [138, 0]
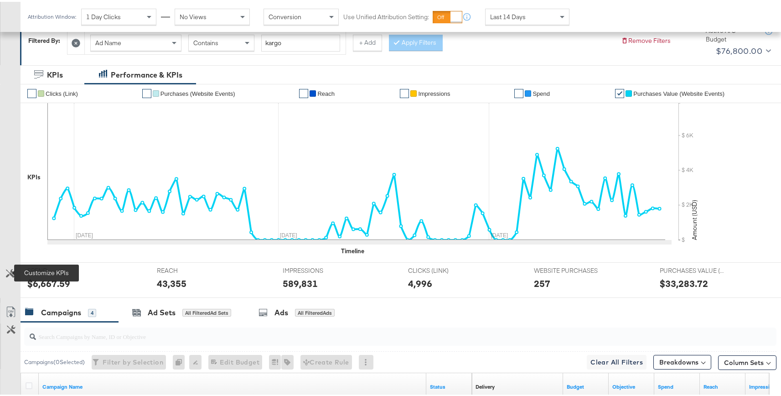
click at [10, 271] on icon at bounding box center [10, 271] width 9 height 9
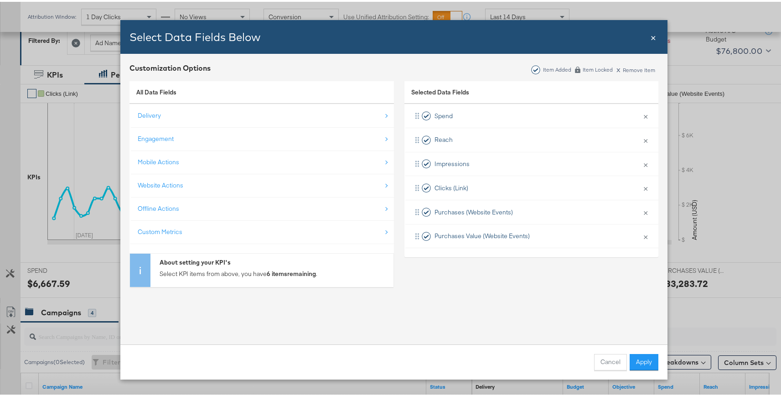
click at [651, 36] on span "×" at bounding box center [653, 35] width 5 height 12
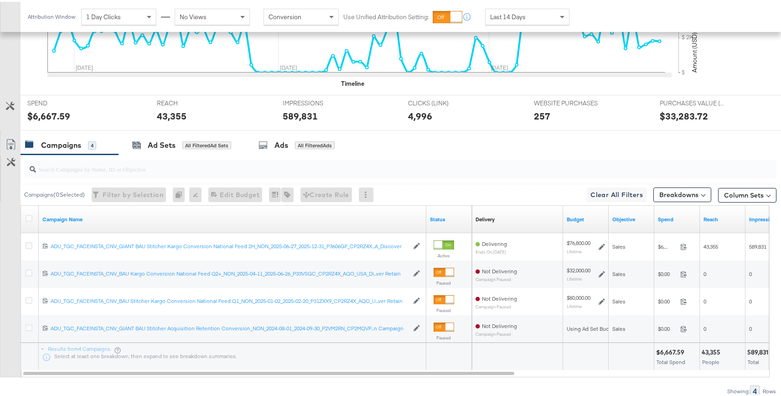
scroll to position [0, 0]
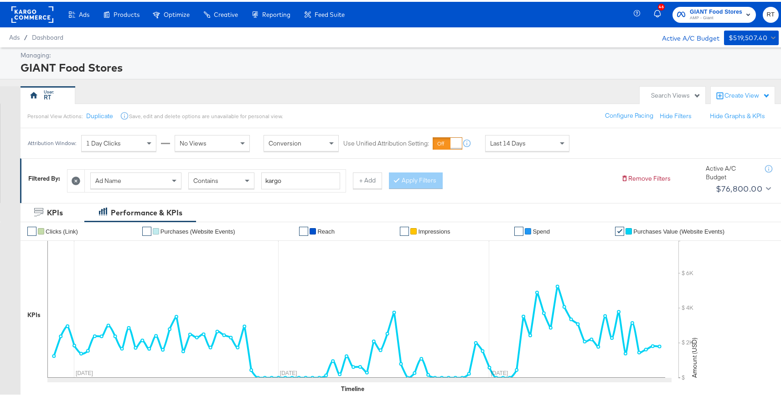
click at [31, 12] on rect at bounding box center [32, 13] width 42 height 16
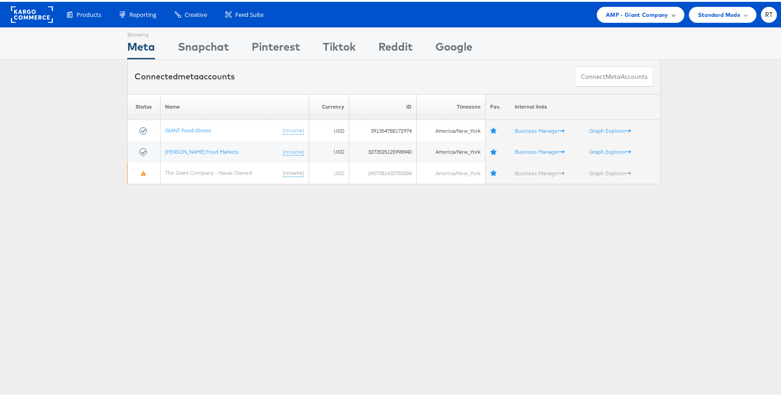
click at [622, 13] on span "AMP - Giant Company" at bounding box center [637, 13] width 62 height 10
